Goal: Information Seeking & Learning: Learn about a topic

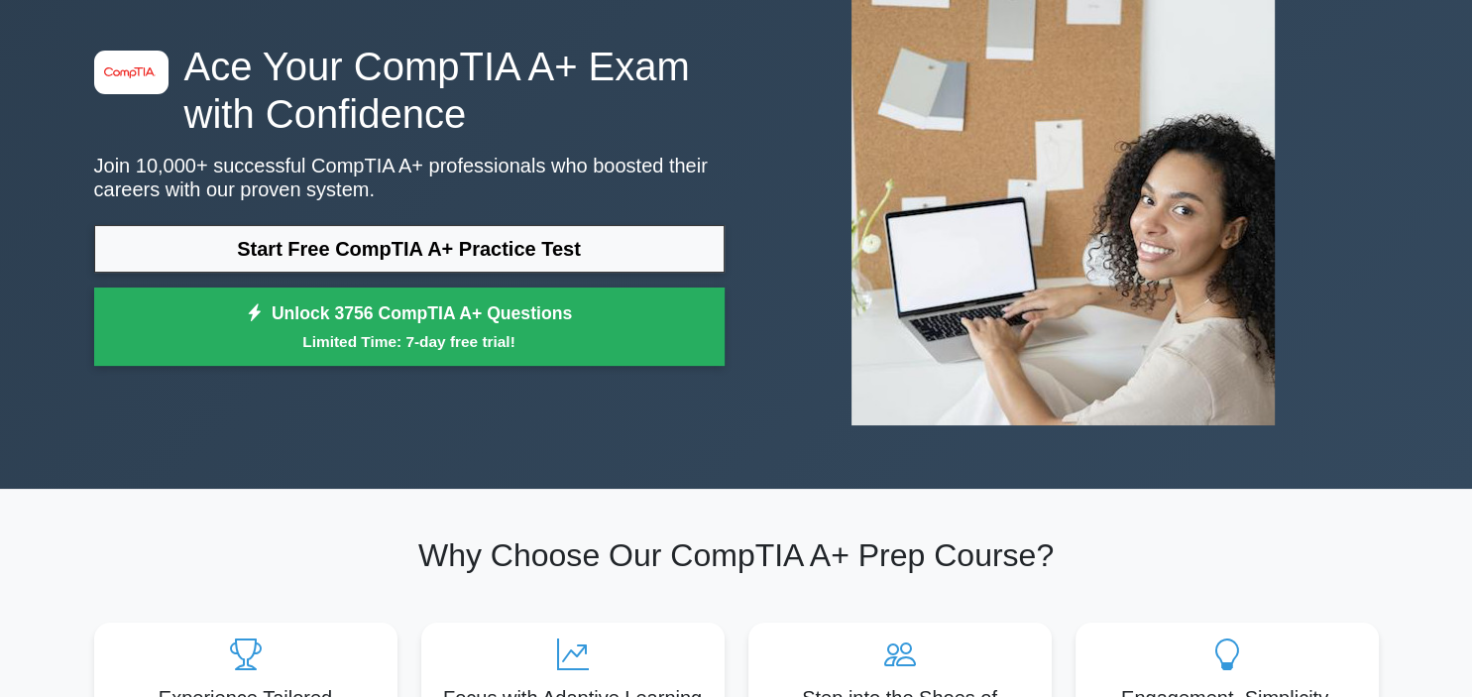
scroll to position [146, 0]
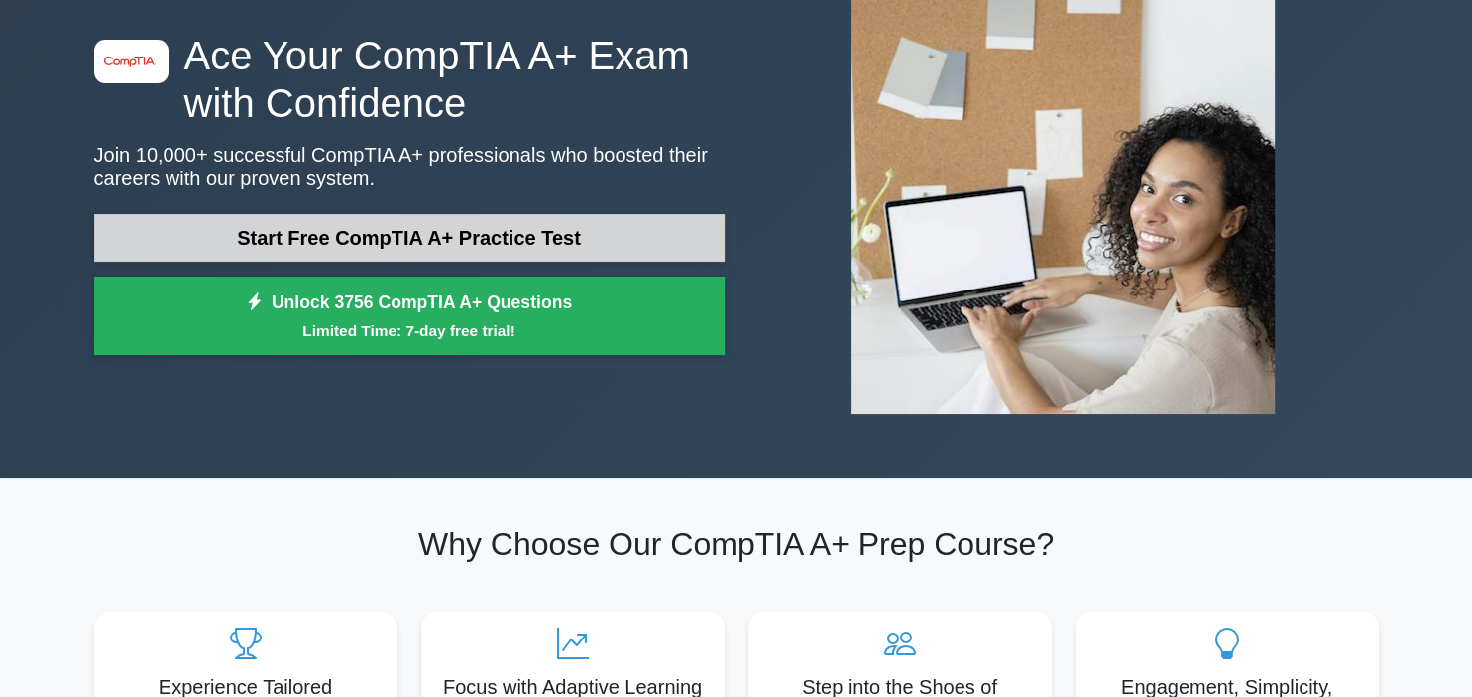
click at [256, 225] on link "Start Free CompTIA A+ Practice Test" at bounding box center [409, 238] width 630 height 48
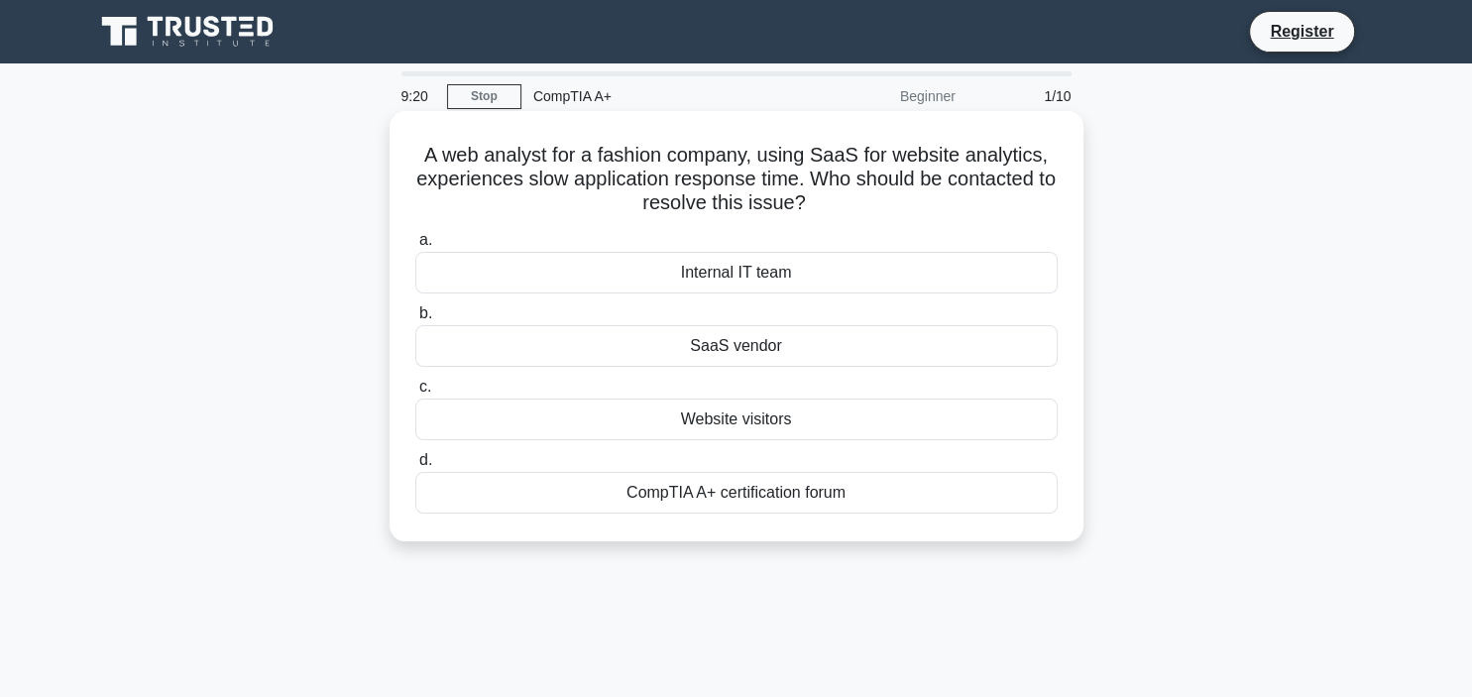
click at [517, 346] on div "SaaS vendor" at bounding box center [736, 346] width 642 height 42
click at [415, 320] on input "b. SaaS vendor" at bounding box center [415, 313] width 0 height 13
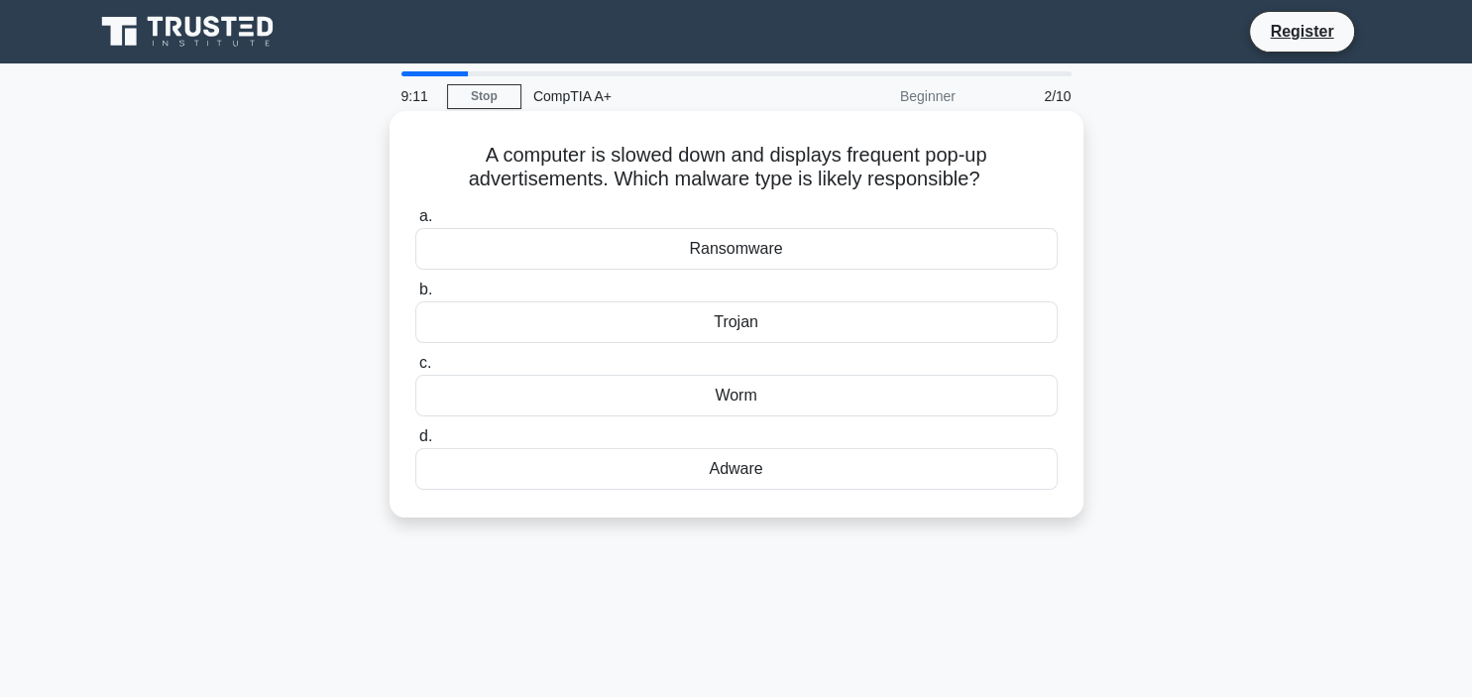
click at [605, 470] on div "Adware" at bounding box center [736, 469] width 642 height 42
click at [415, 443] on input "d. Adware" at bounding box center [415, 436] width 0 height 13
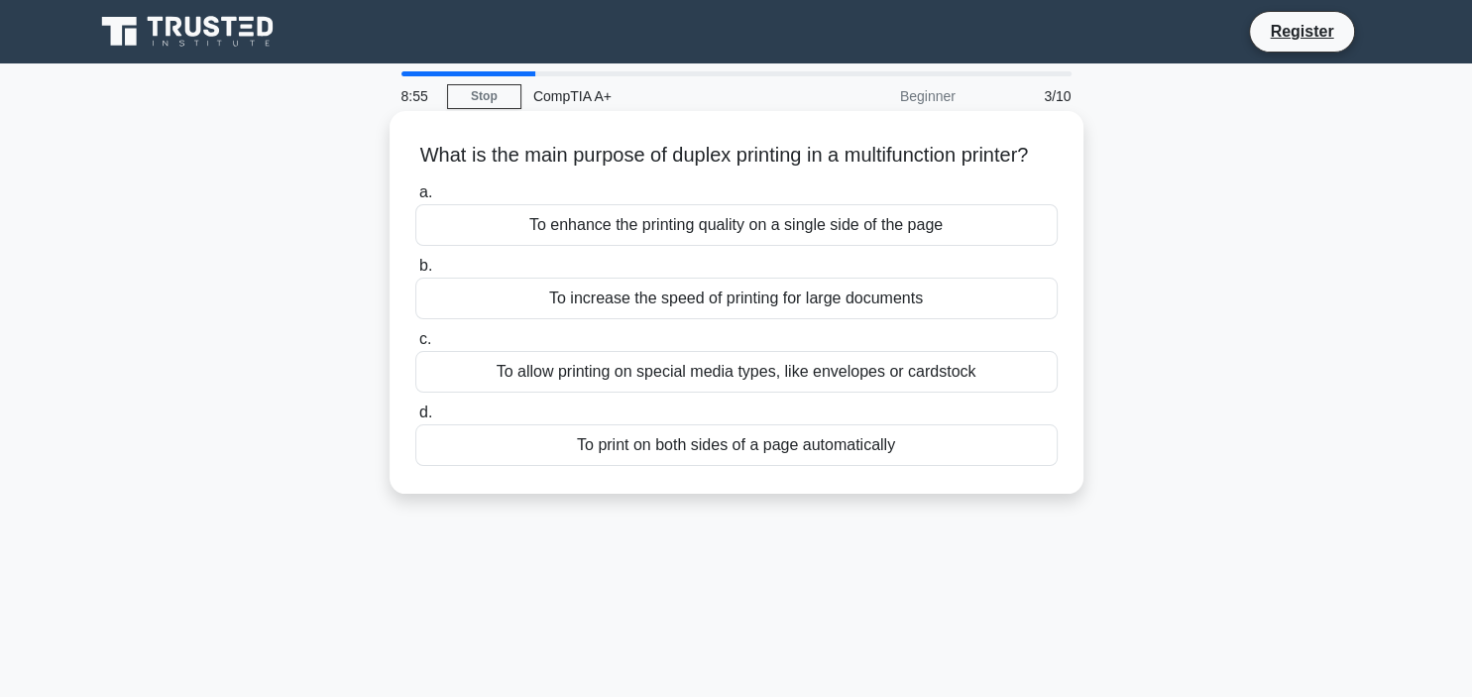
click at [582, 466] on div "To print on both sides of a page automatically" at bounding box center [736, 445] width 642 height 42
click at [415, 419] on input "d. To print on both sides of a page automatically" at bounding box center [415, 412] width 0 height 13
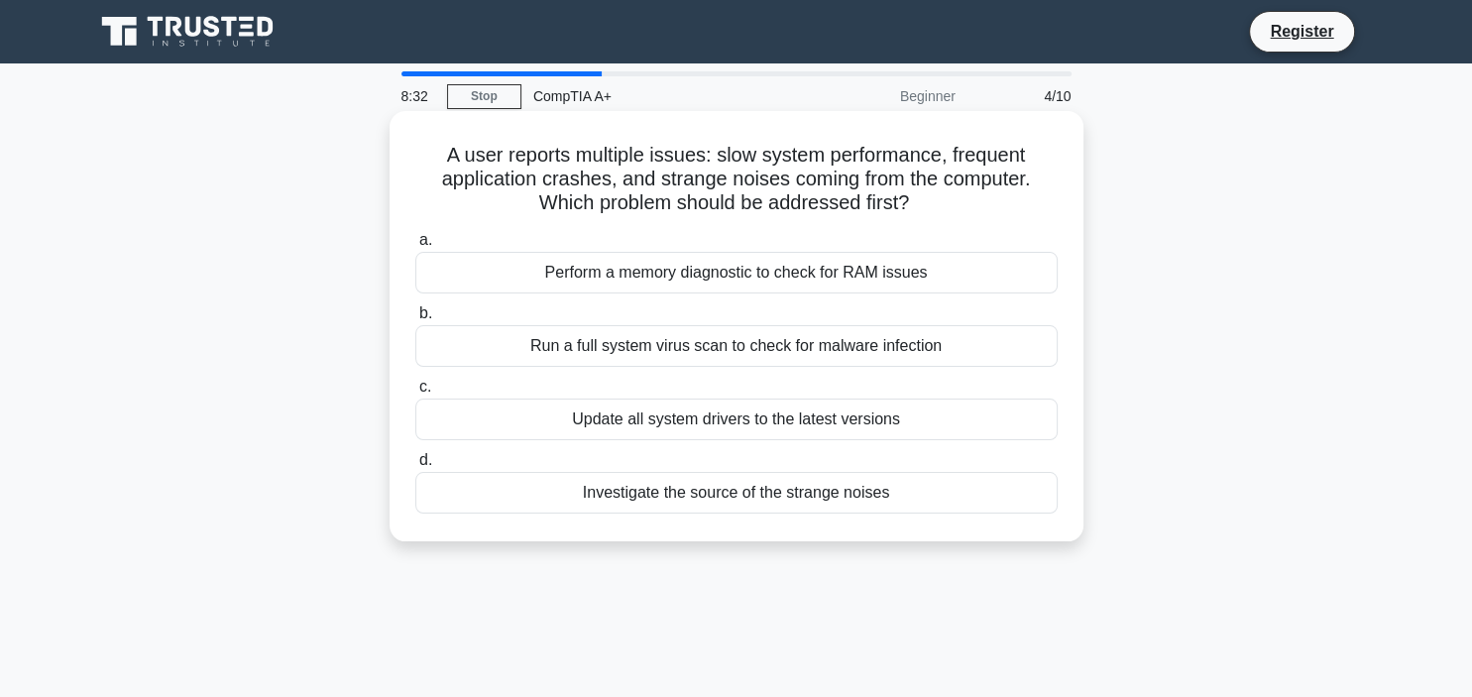
click at [662, 280] on div "Perform a memory diagnostic to check for RAM issues" at bounding box center [736, 273] width 642 height 42
click at [415, 247] on input "a. Perform a memory diagnostic to check for RAM issues" at bounding box center [415, 240] width 0 height 13
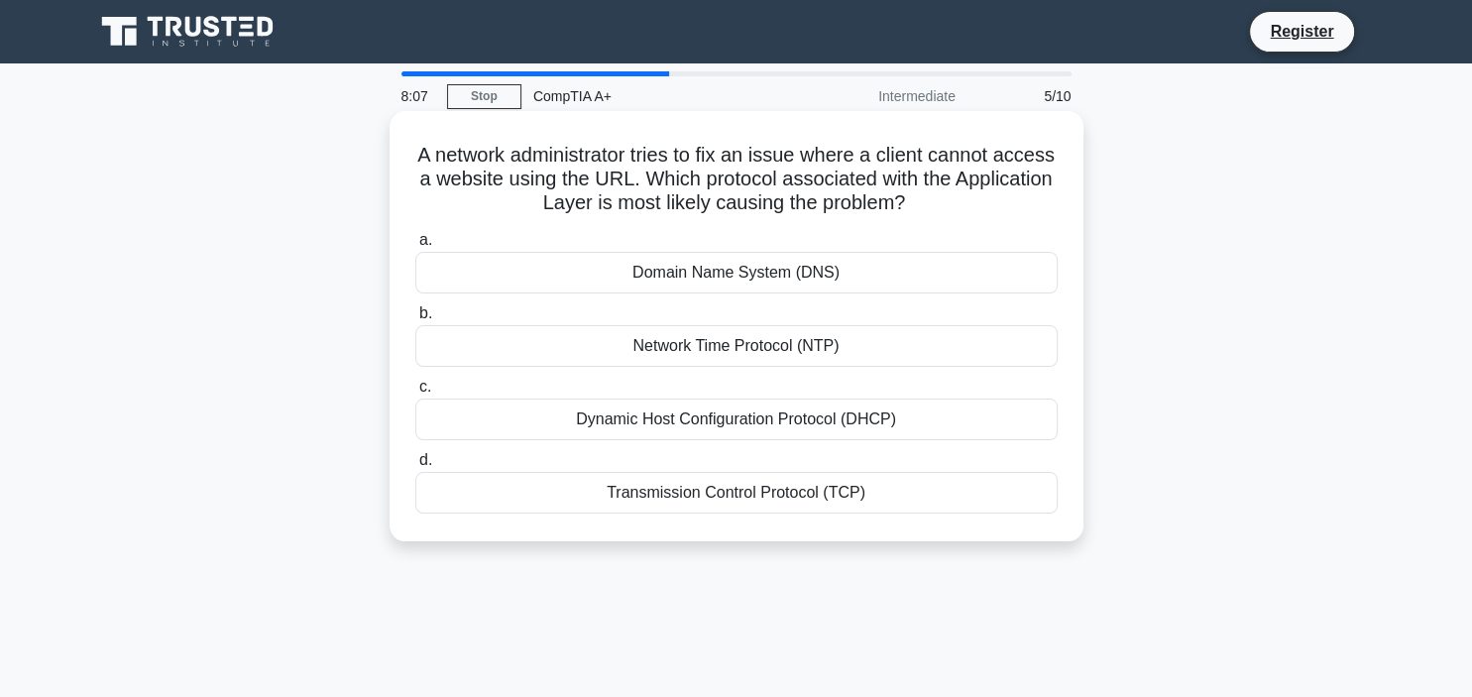
click at [674, 278] on div "Domain Name System (DNS)" at bounding box center [736, 273] width 642 height 42
click at [415, 247] on input "a. Domain Name System (DNS)" at bounding box center [415, 240] width 0 height 13
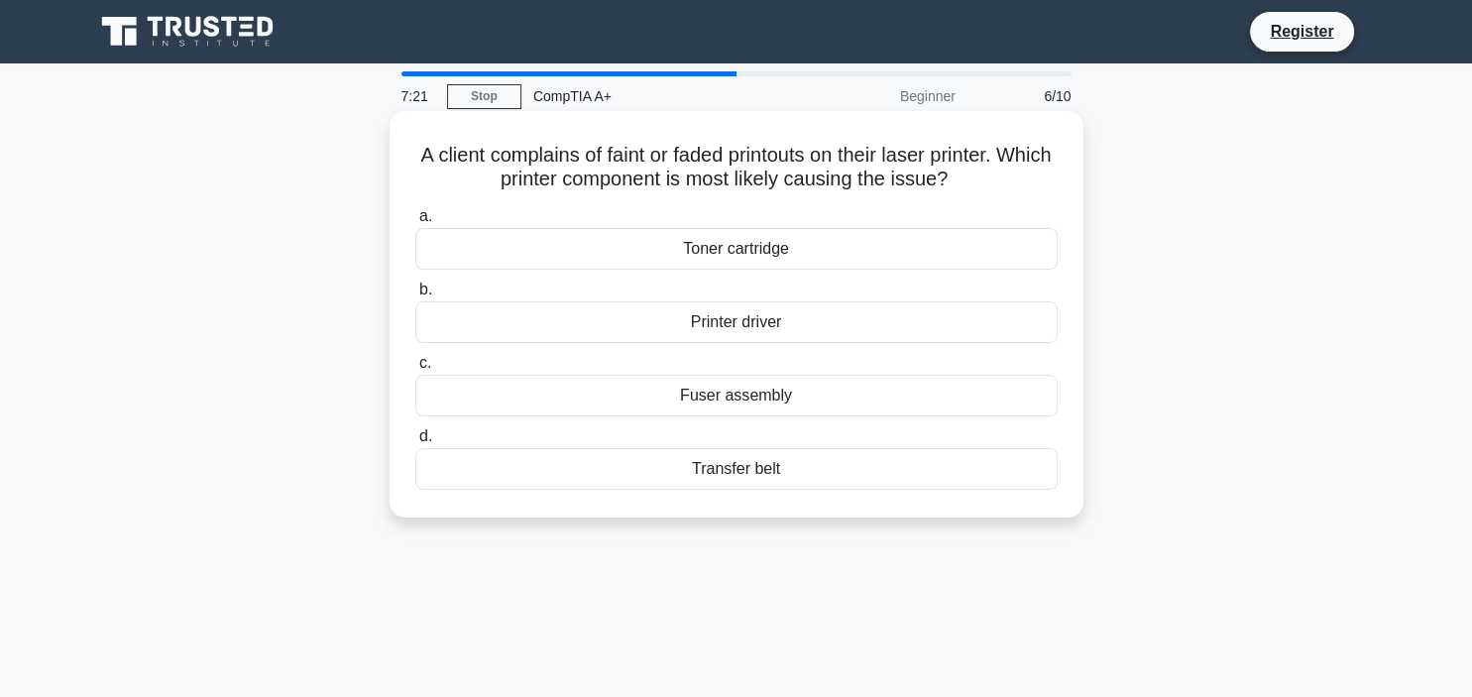
click at [693, 404] on div "Fuser assembly" at bounding box center [736, 396] width 642 height 42
click at [415, 370] on input "c. Fuser assembly" at bounding box center [415, 363] width 0 height 13
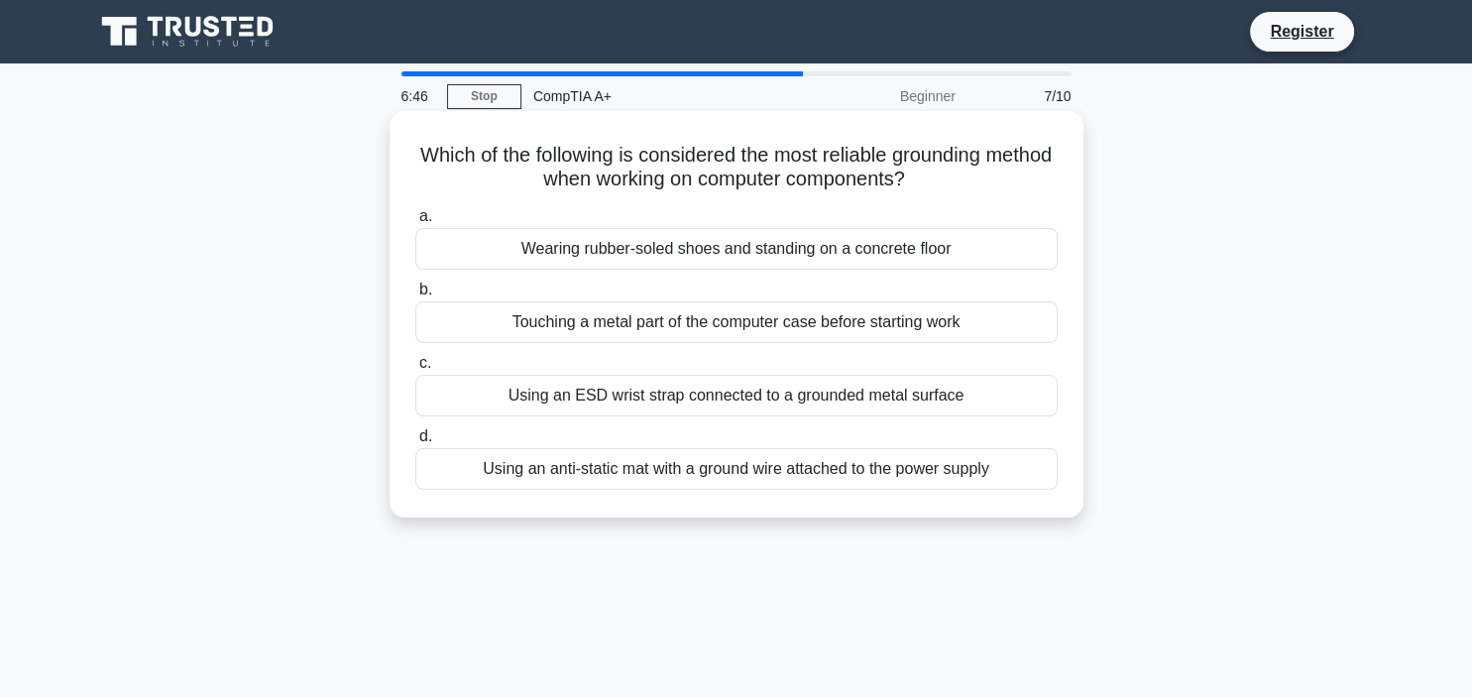
click at [1005, 399] on div "Using an ESD wrist strap connected to a grounded metal surface" at bounding box center [736, 396] width 642 height 42
click at [415, 370] on input "c. Using an ESD wrist strap connected to a grounded metal surface" at bounding box center [415, 363] width 0 height 13
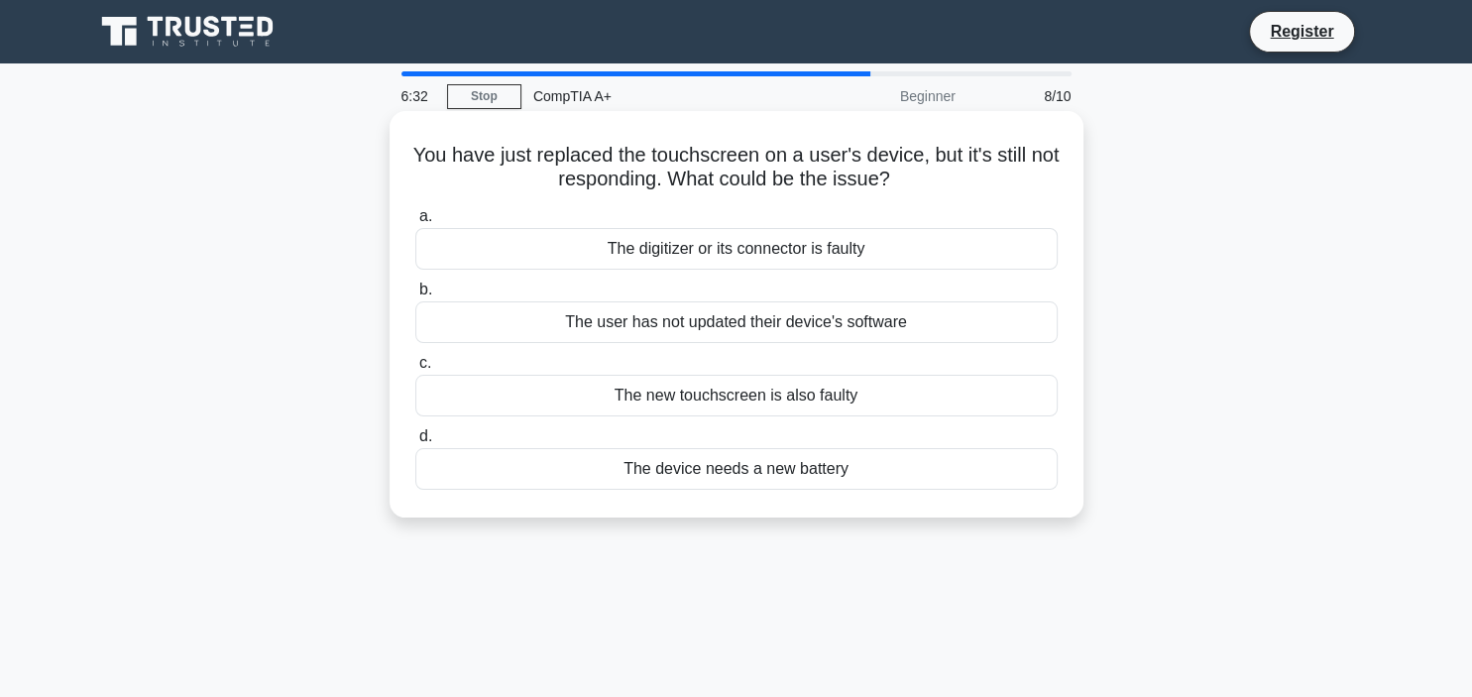
click at [1009, 232] on div "The digitizer or its connector is faulty" at bounding box center [736, 249] width 642 height 42
click at [415, 223] on input "a. The digitizer or its connector is faulty" at bounding box center [415, 216] width 0 height 13
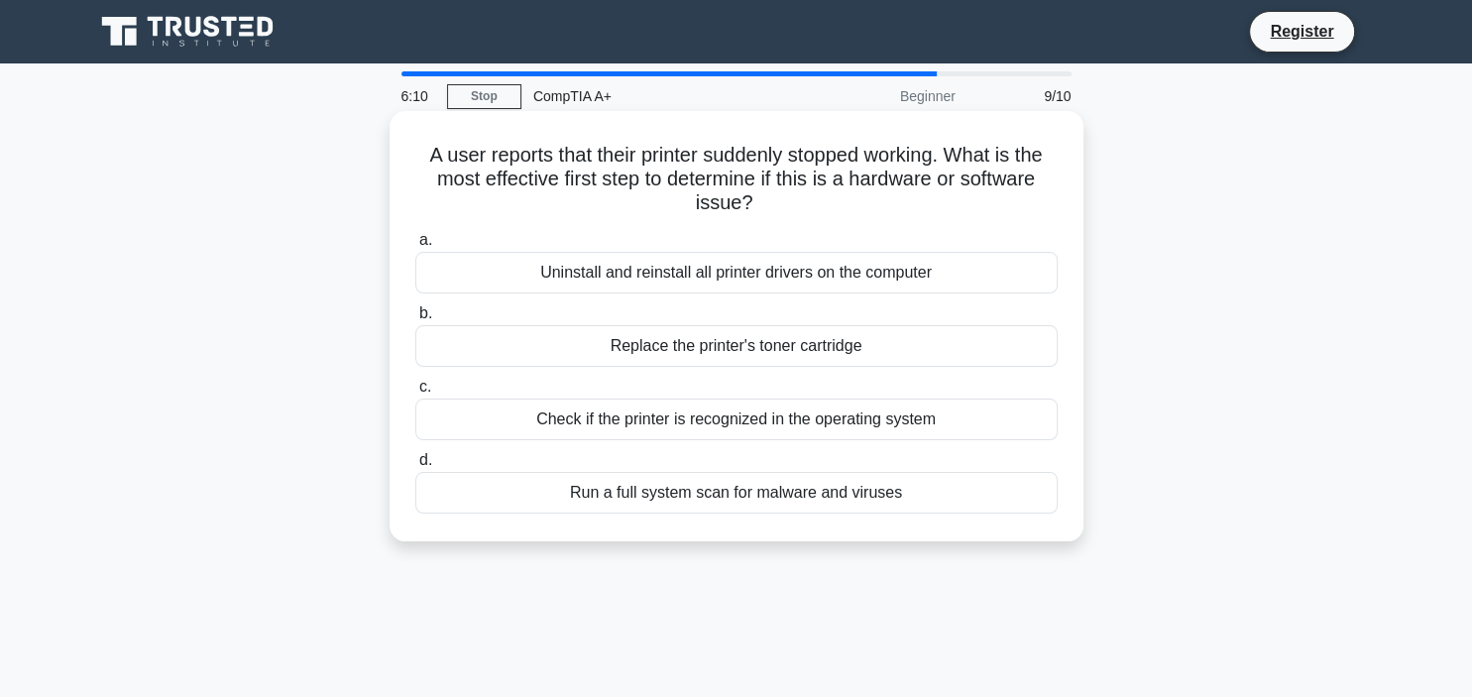
click at [989, 434] on div "Check if the printer is recognized in the operating system" at bounding box center [736, 419] width 642 height 42
click at [415, 393] on input "c. Check if the printer is recognized in the operating system" at bounding box center [415, 387] width 0 height 13
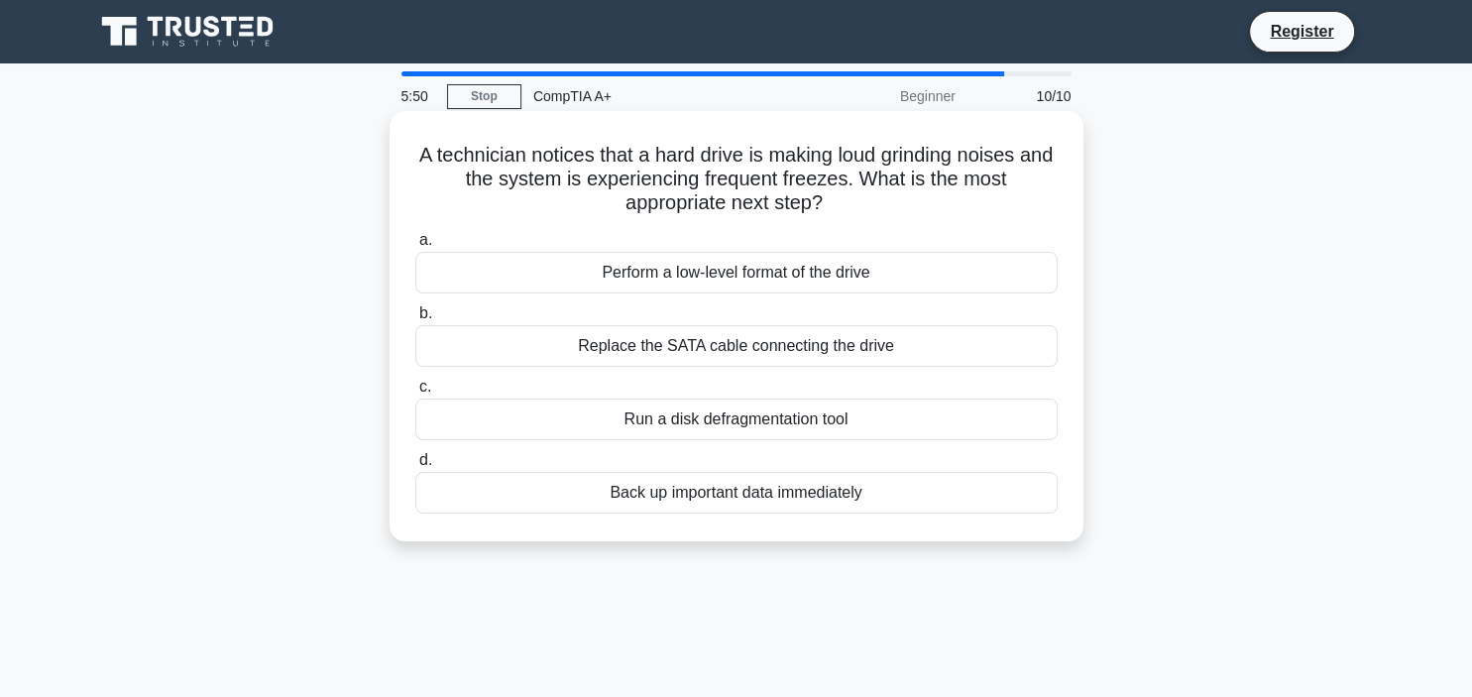
click at [969, 486] on div "Back up important data immediately" at bounding box center [736, 493] width 642 height 42
click at [415, 467] on input "d. Back up important data immediately" at bounding box center [415, 460] width 0 height 13
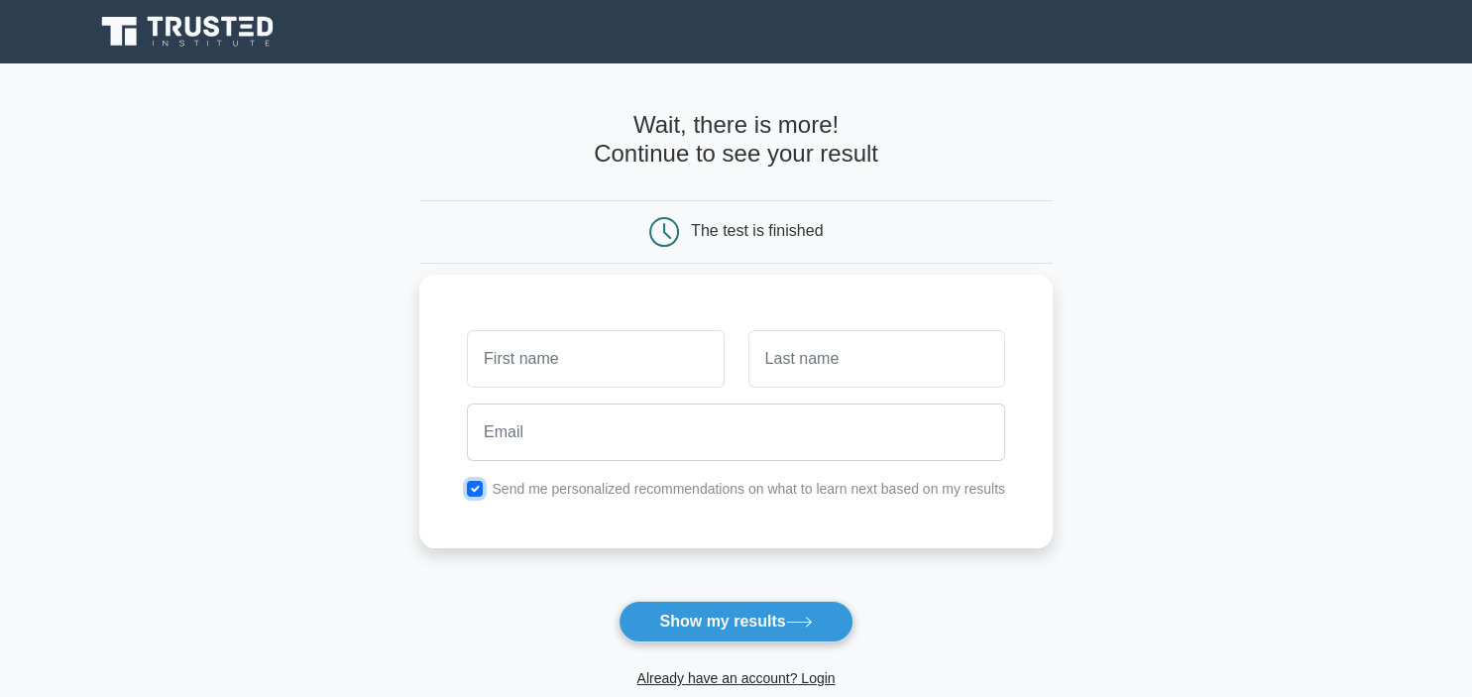
click at [482, 484] on input "checkbox" at bounding box center [475, 489] width 16 height 16
click at [484, 480] on div "Send me personalized recommendations on what to learn next based on my results" at bounding box center [736, 489] width 562 height 24
click at [478, 490] on input "checkbox" at bounding box center [475, 489] width 16 height 16
checkbox input "false"
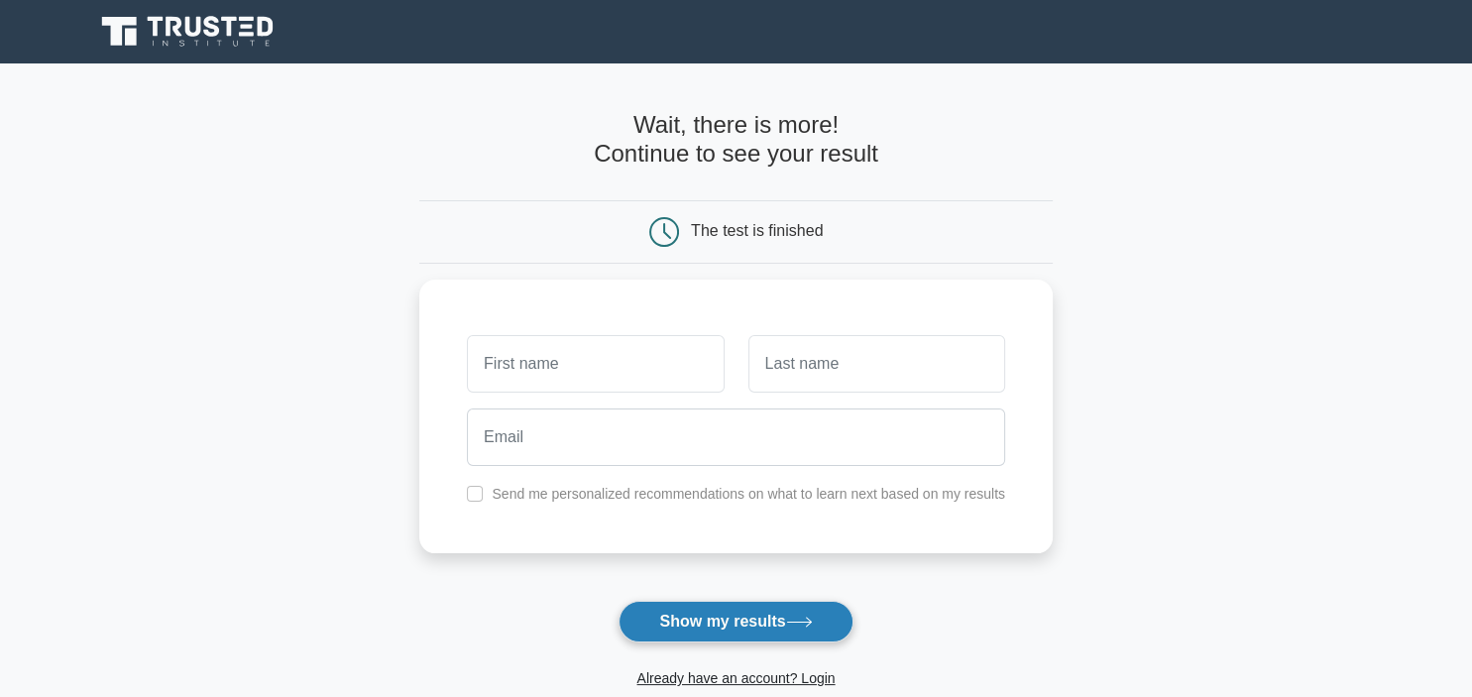
click at [668, 629] on button "Show my results" at bounding box center [735, 622] width 234 height 42
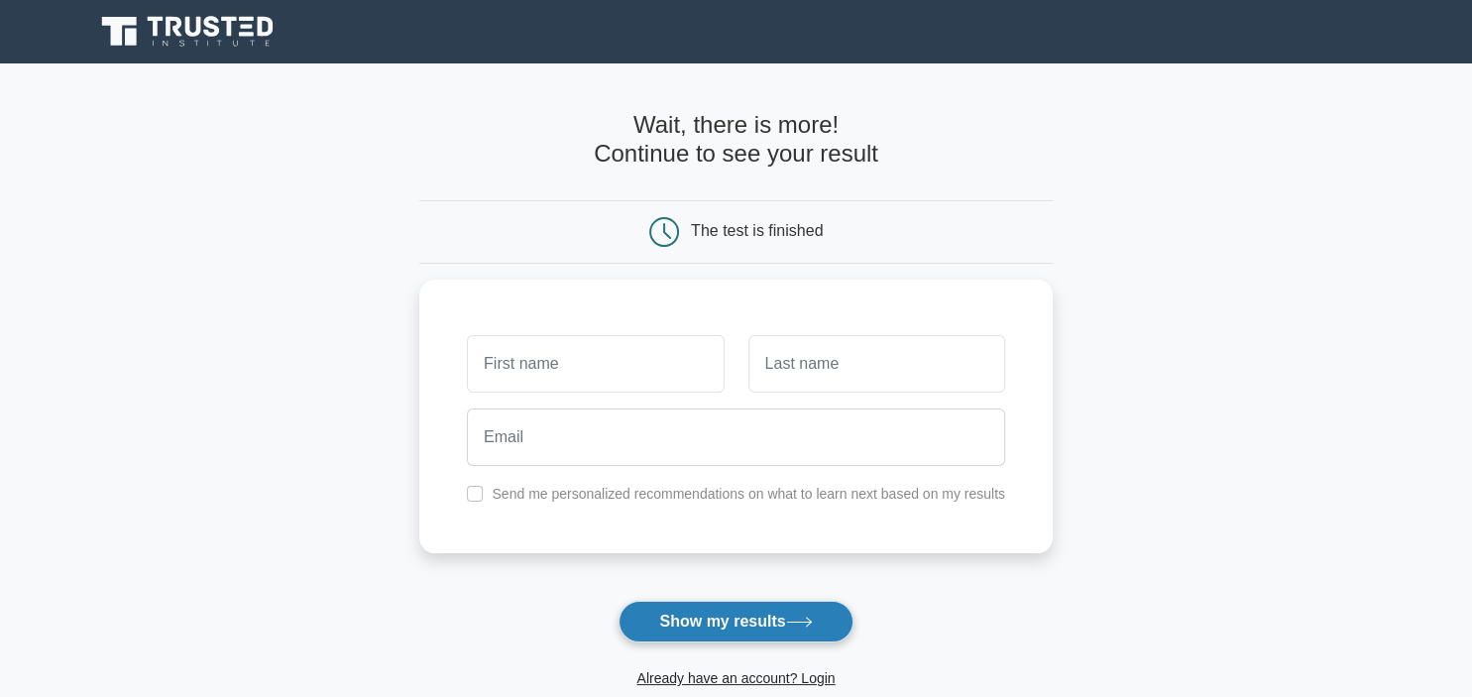
click at [668, 629] on button "Show my results" at bounding box center [735, 622] width 234 height 42
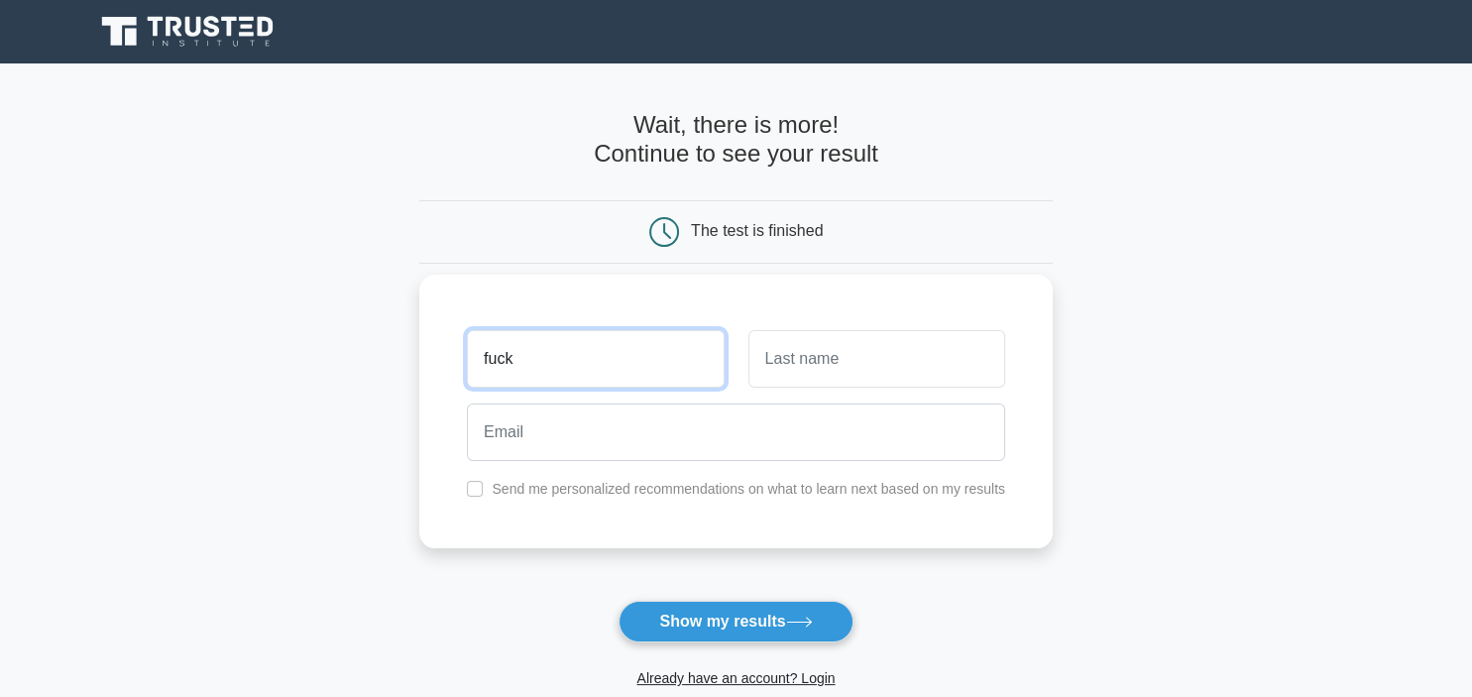
type input "fuck"
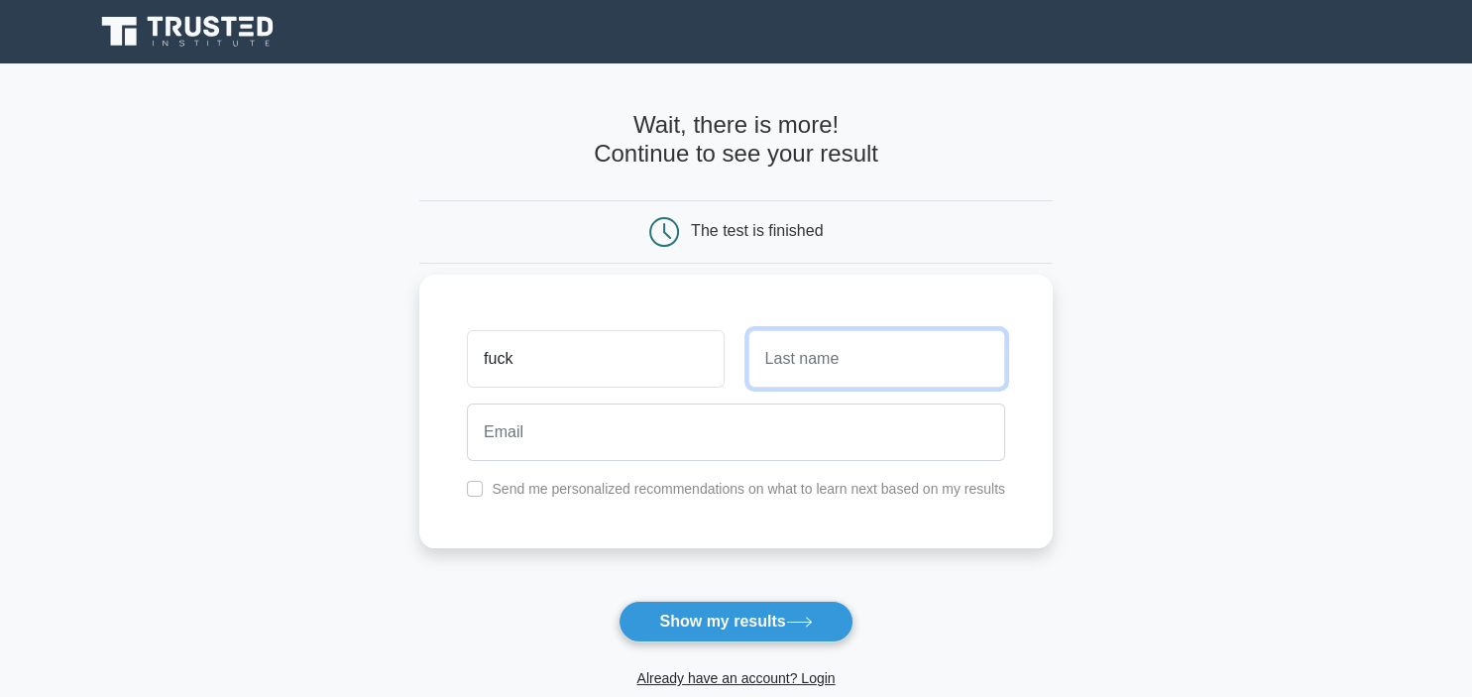
click at [791, 355] on input "text" at bounding box center [876, 358] width 257 height 57
type input "you"
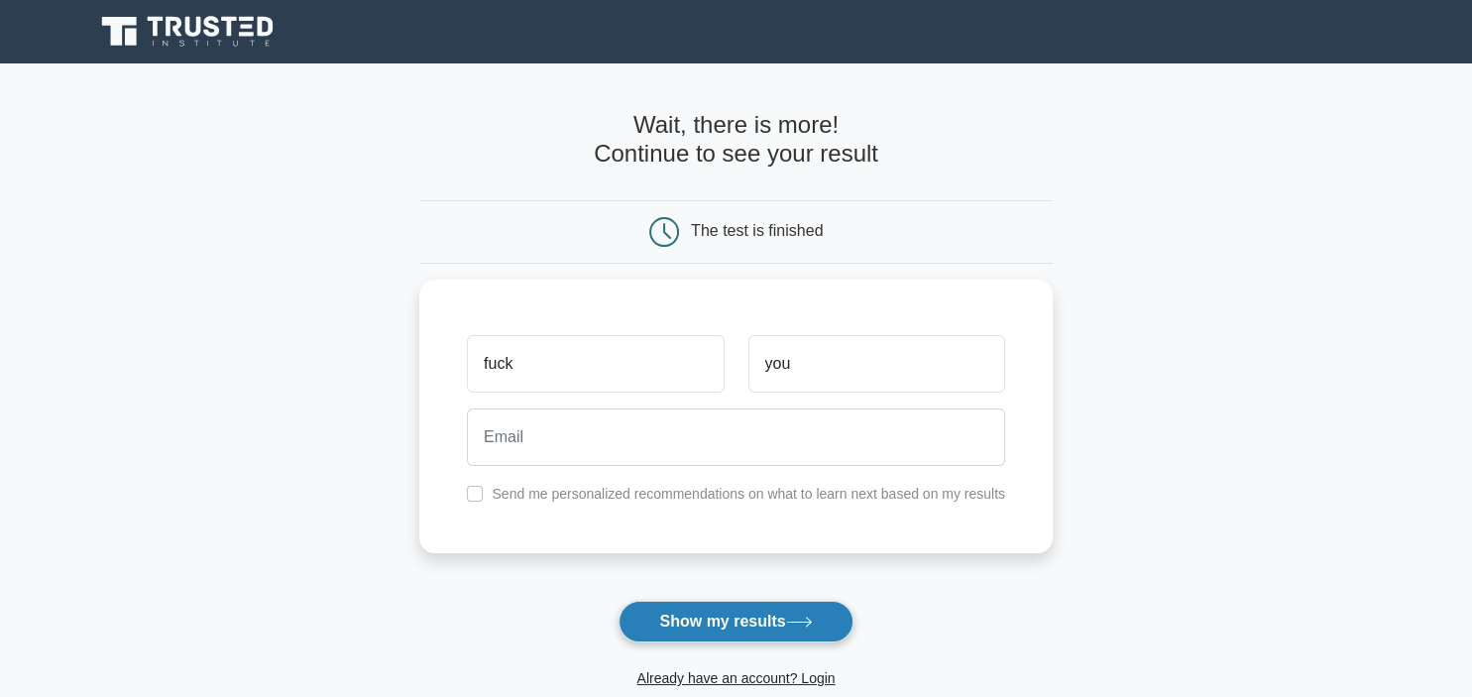
click at [731, 619] on button "Show my results" at bounding box center [735, 622] width 234 height 42
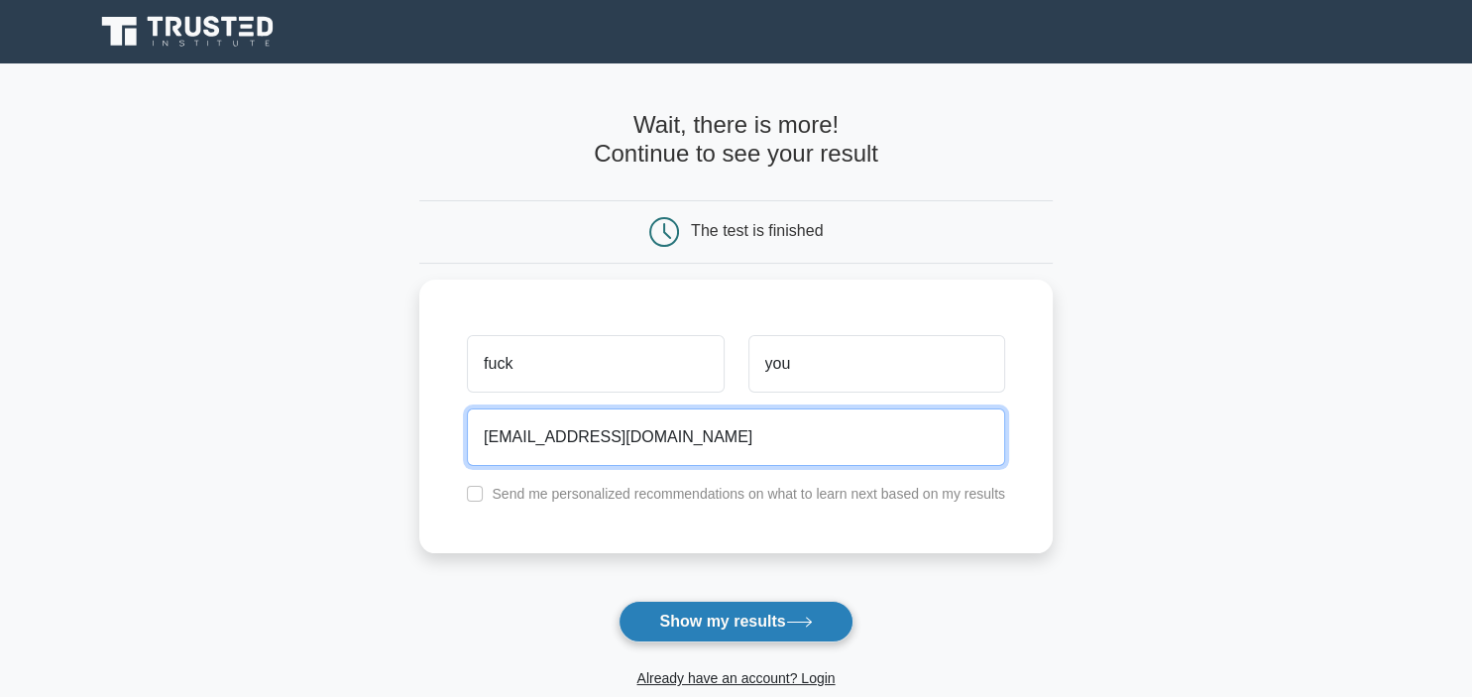
type input "anonymous9in@yahoo.com"
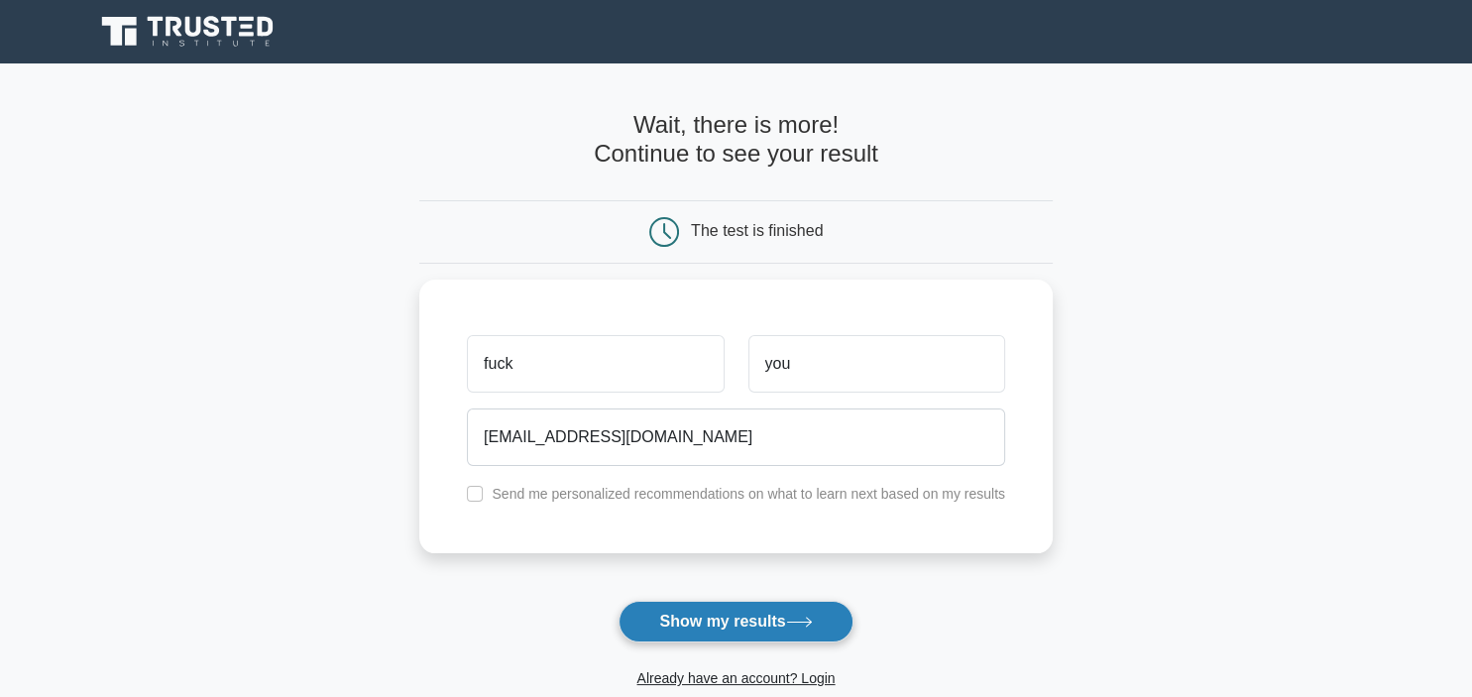
click at [714, 628] on button "Show my results" at bounding box center [735, 622] width 234 height 42
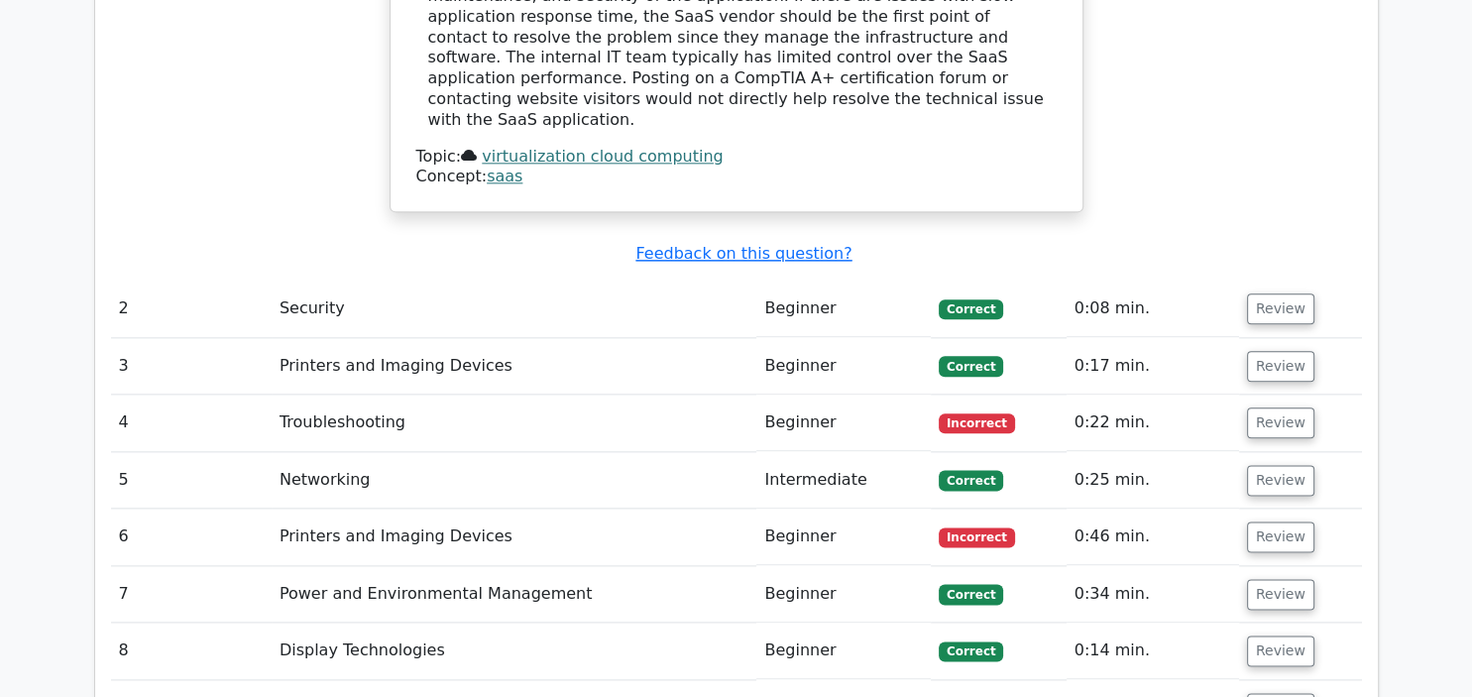
scroll to position [2314, 0]
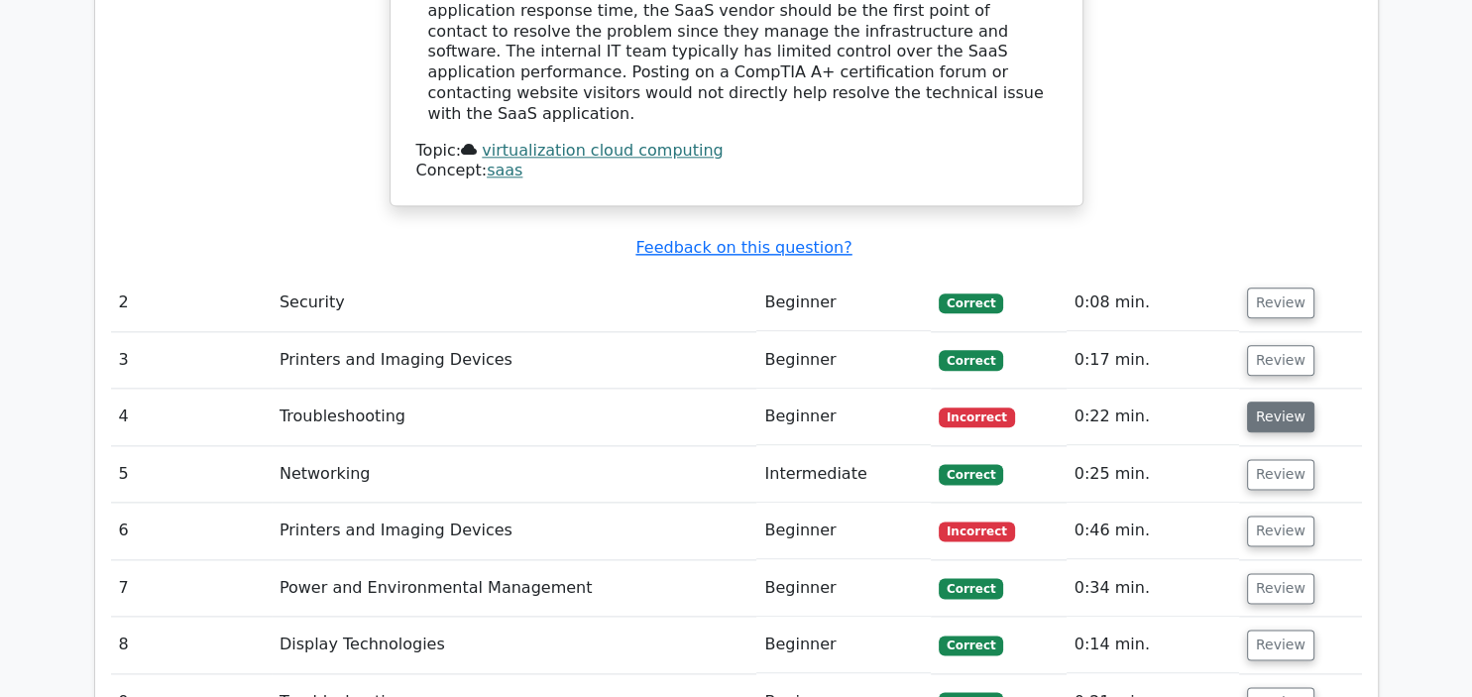
click at [1278, 401] on button "Review" at bounding box center [1280, 416] width 67 height 31
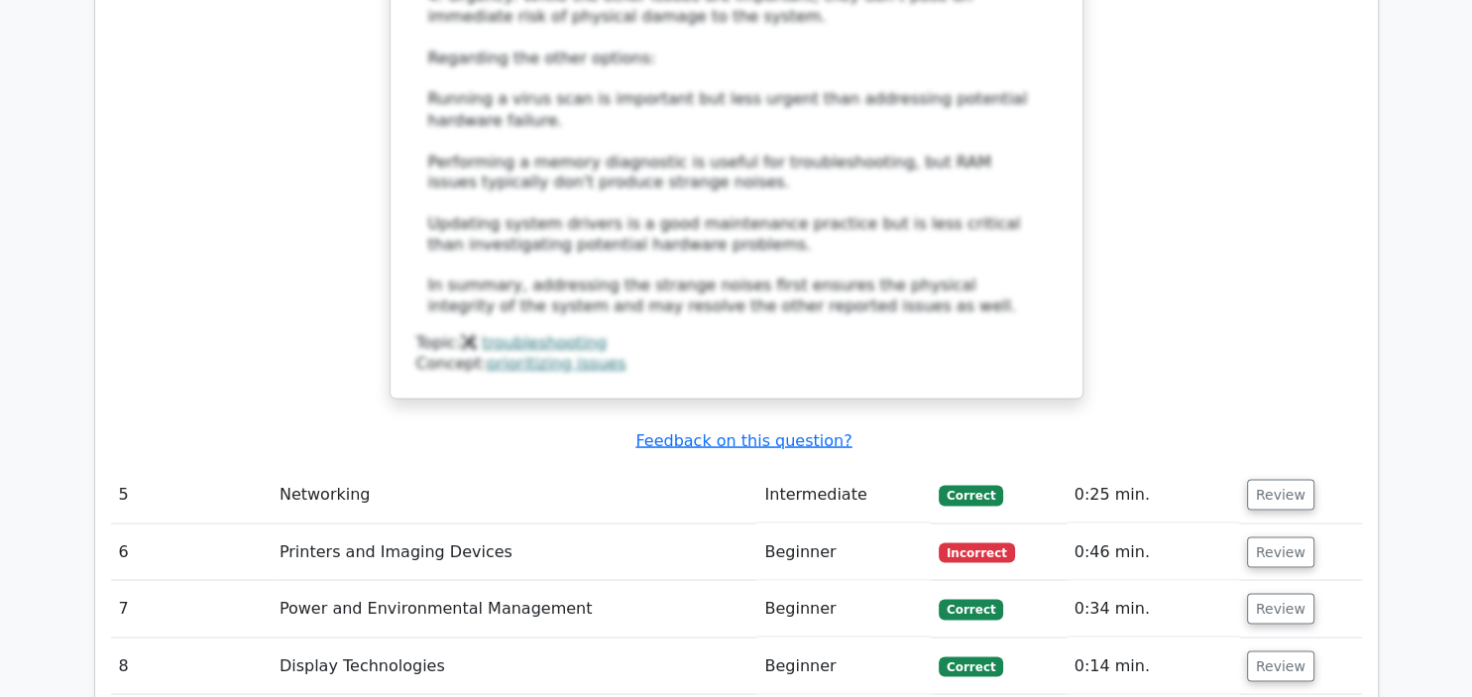
scroll to position [3557, 0]
click at [1286, 535] on button "Review" at bounding box center [1280, 550] width 67 height 31
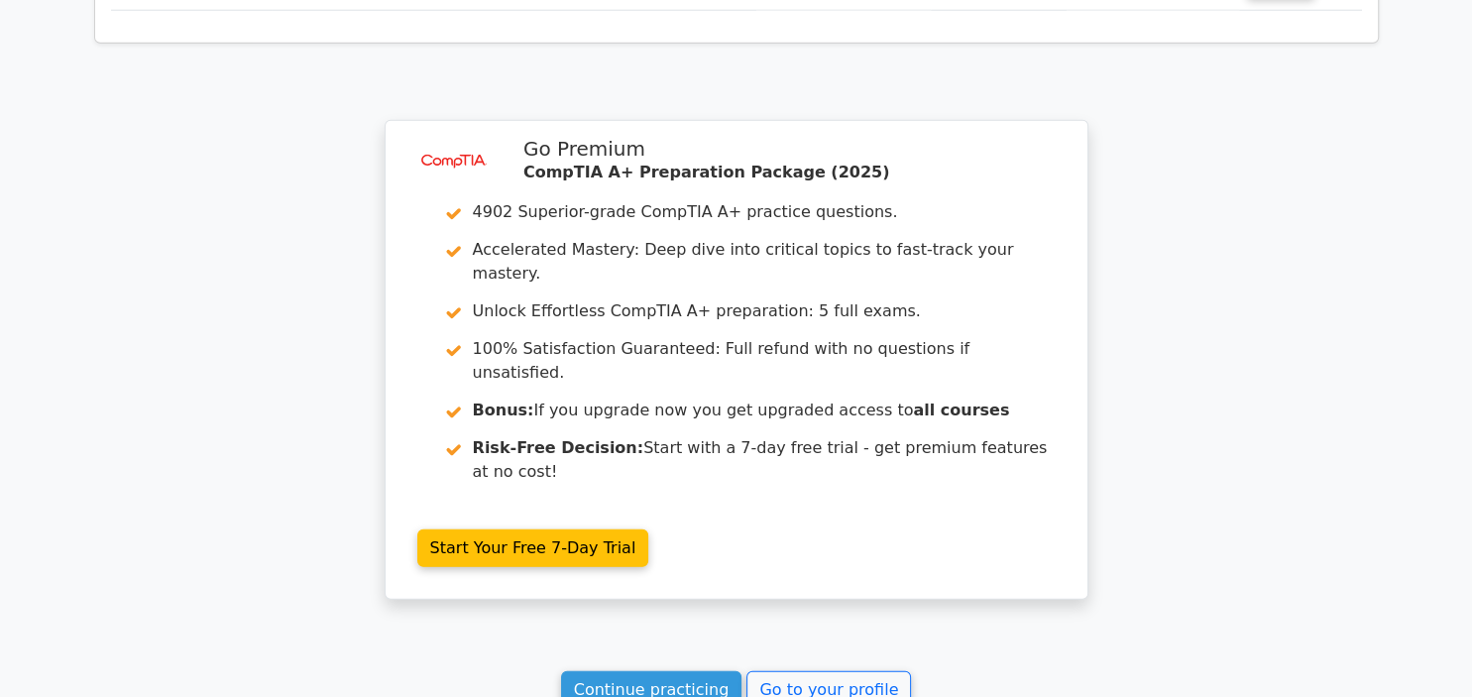
scroll to position [5225, 0]
